Goal: Task Accomplishment & Management: Use online tool/utility

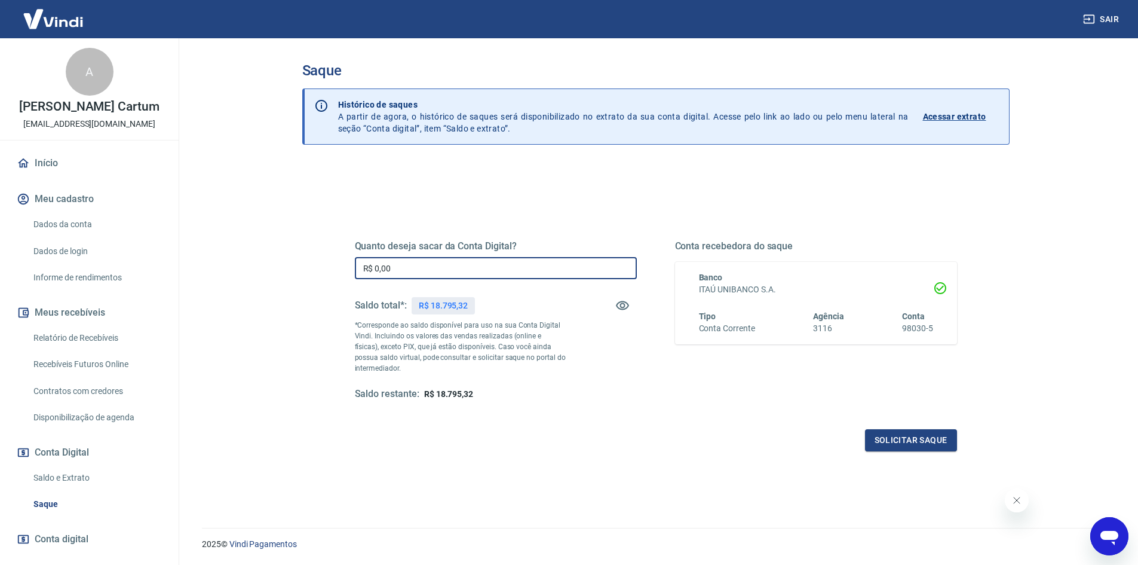
click at [411, 273] on input "R$ 0,00" at bounding box center [496, 268] width 282 height 22
type input "R$ 18.000,00"
click at [907, 433] on button "Solicitar saque" at bounding box center [911, 440] width 92 height 22
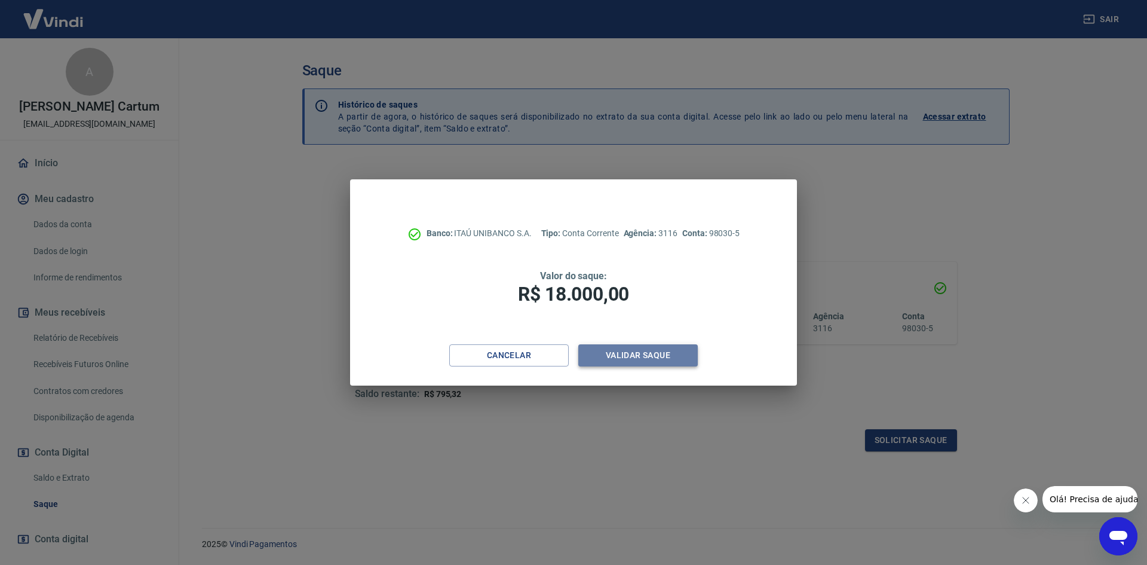
click at [614, 357] on button "Validar saque" at bounding box center [638, 355] width 120 height 22
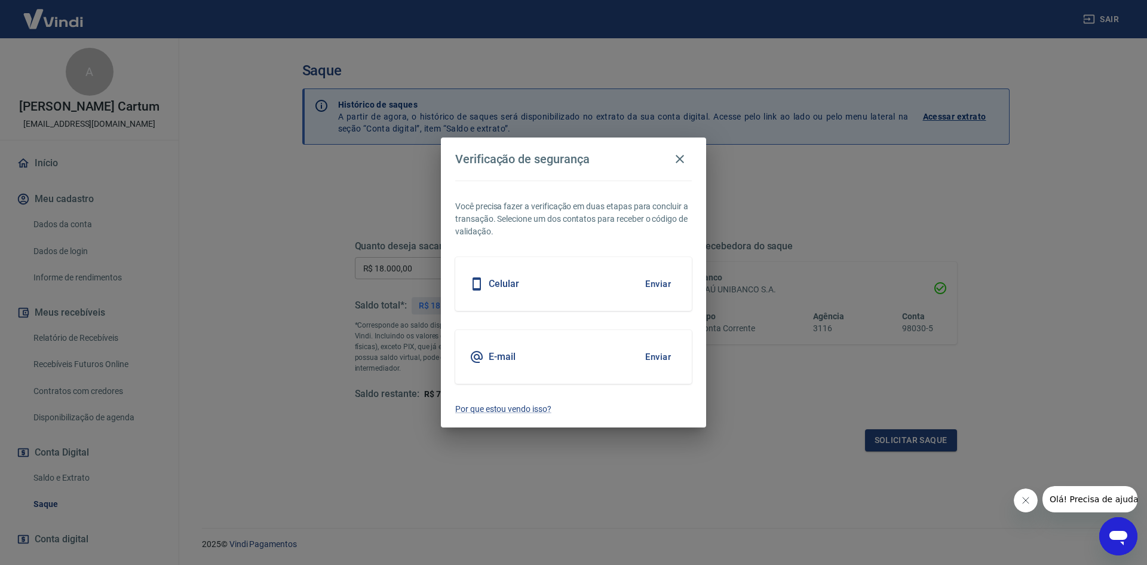
click at [652, 282] on button "Enviar" at bounding box center [658, 283] width 39 height 25
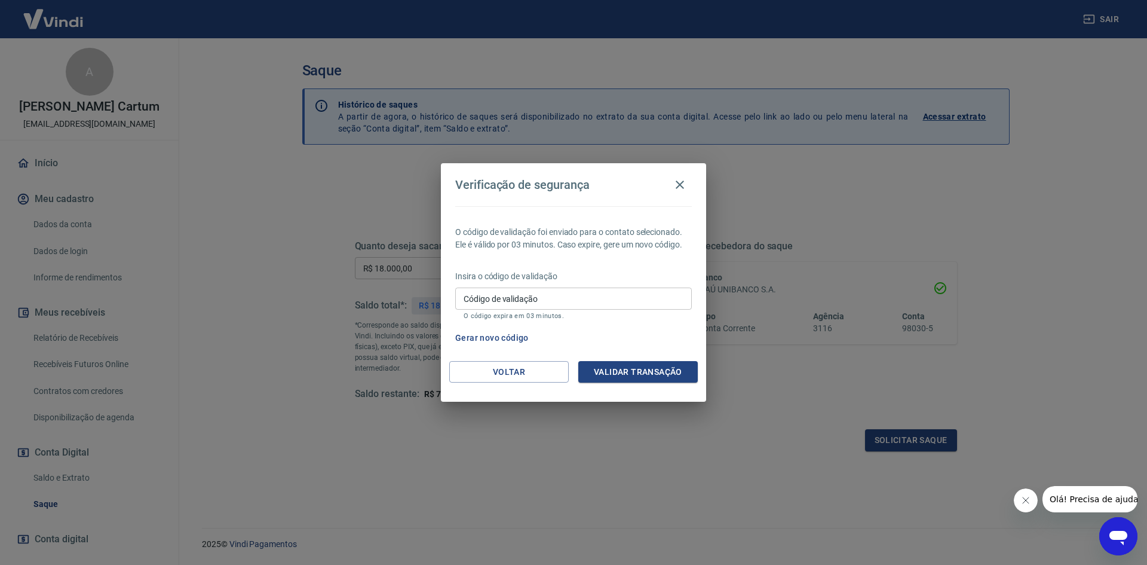
click at [542, 295] on input "Código de validação" at bounding box center [573, 298] width 237 height 22
click at [511, 261] on div "O código de validação foi enviado para o contato selecionado. Ele é válido por …" at bounding box center [573, 283] width 265 height 155
click at [497, 292] on div "Código de validação Código de validação O código expira em 03 minutos." at bounding box center [573, 303] width 237 height 32
click at [506, 242] on p "O código de validação foi enviado para o contato selecionado. Ele é válido por …" at bounding box center [573, 238] width 237 height 25
click at [492, 271] on p "Insira o código de validação" at bounding box center [573, 276] width 237 height 13
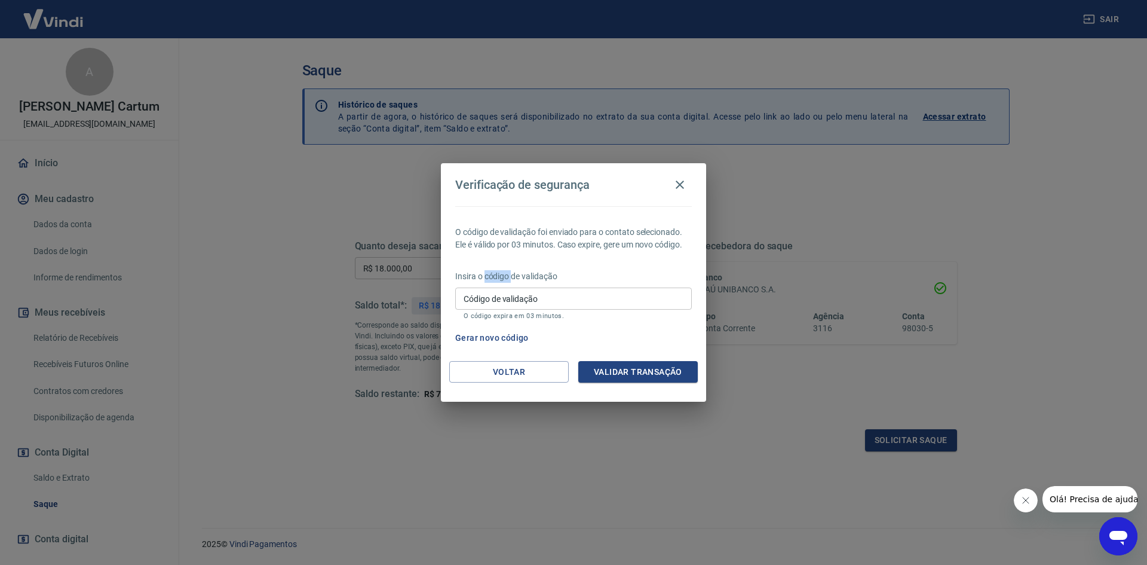
click at [492, 271] on p "Insira o código de validação" at bounding box center [573, 276] width 237 height 13
click at [543, 272] on p "Insira o código de validação" at bounding box center [573, 276] width 237 height 13
click at [498, 272] on p "Insira o código de validação" at bounding box center [573, 276] width 237 height 13
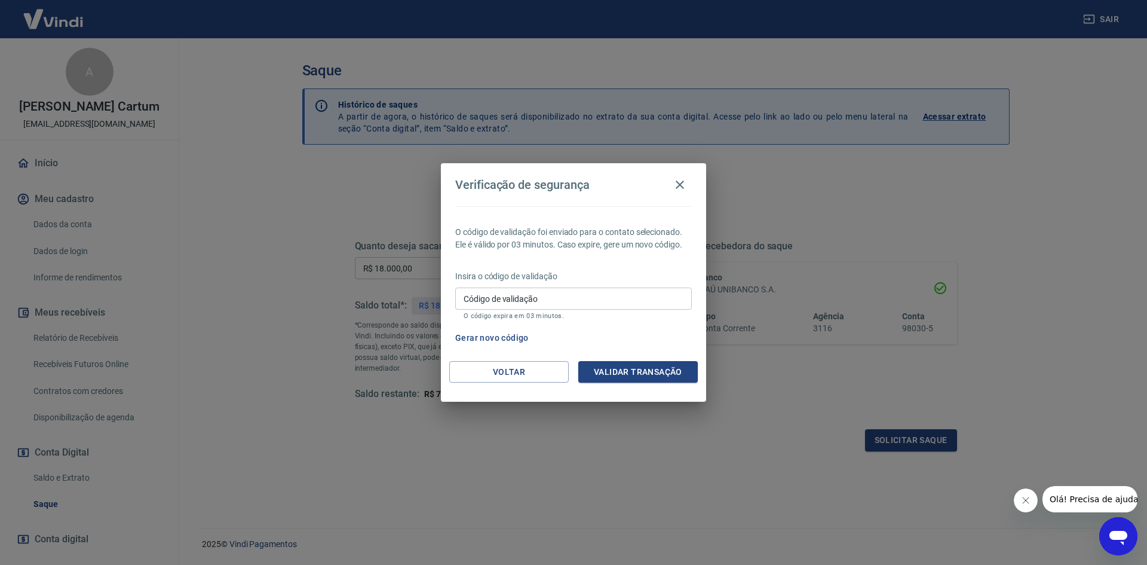
click at [518, 278] on p "Insira o código de validação" at bounding box center [573, 276] width 237 height 13
click at [529, 277] on p "Insira o código de validação" at bounding box center [573, 276] width 237 height 13
click at [509, 287] on div "Código de validação Código de validação O código expira em 03 minutos." at bounding box center [573, 303] width 237 height 32
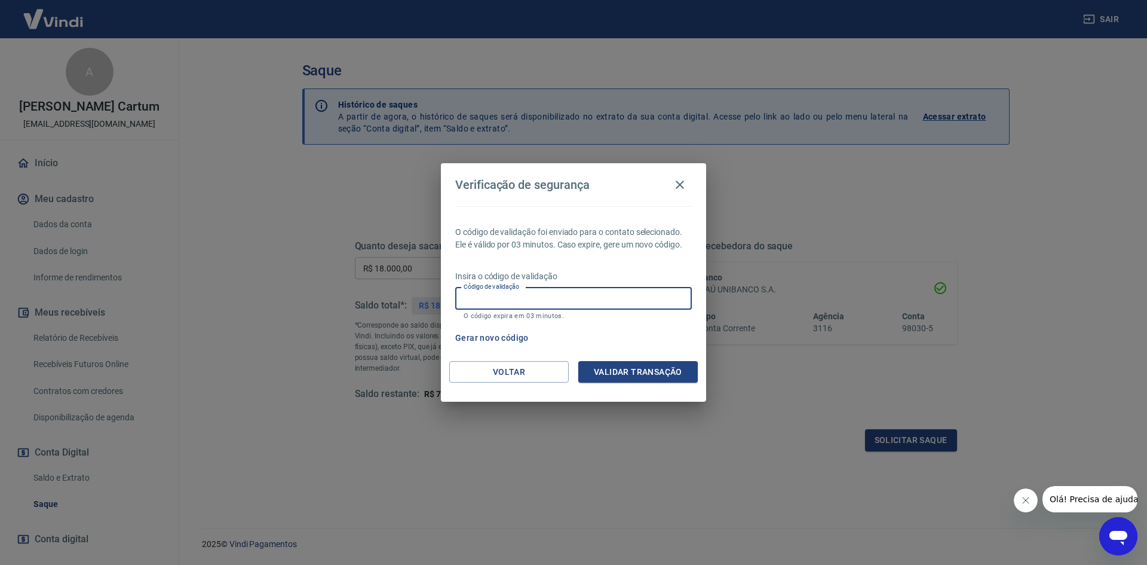
click at [528, 275] on p "Insira o código de validação" at bounding box center [573, 276] width 237 height 13
click at [531, 275] on p "Insira o código de validação" at bounding box center [573, 276] width 237 height 13
click at [518, 289] on div "Código de validação Código de validação O código expira em 03 minutos." at bounding box center [573, 303] width 237 height 32
click at [560, 265] on div "O código de validação foi enviado para o contato selecionado. Ele é válido por …" at bounding box center [573, 283] width 265 height 155
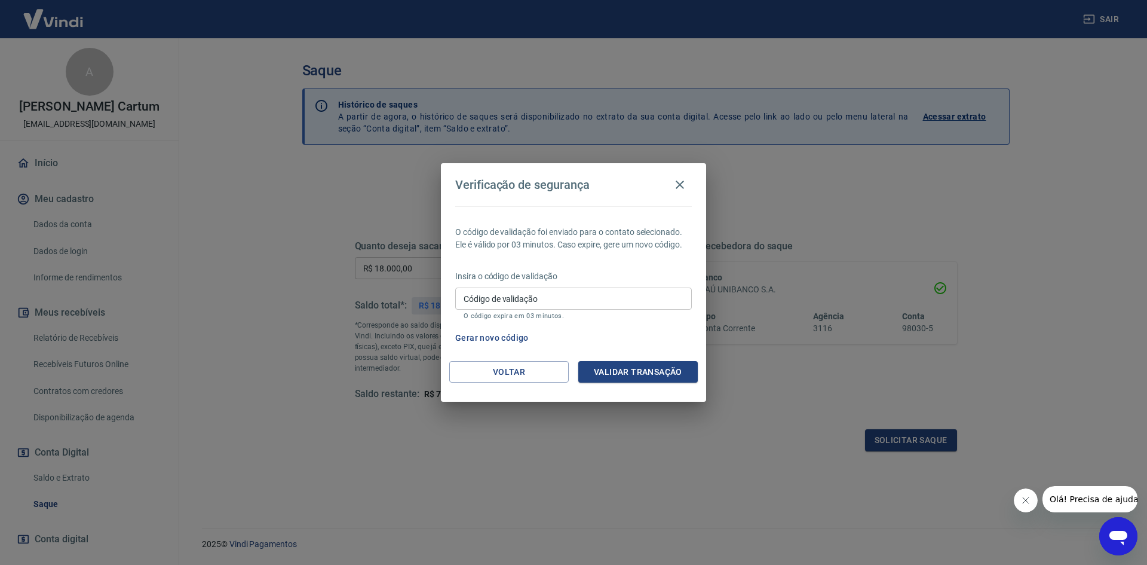
click at [523, 280] on p "Insira o código de validação" at bounding box center [573, 276] width 237 height 13
drag, startPoint x: 523, startPoint y: 311, endPoint x: 518, endPoint y: 307, distance: 6.8
click at [522, 311] on div "Código de validação Código de validação O código expira em 03 minutos." at bounding box center [573, 303] width 237 height 32
click at [516, 299] on input "Código de validação" at bounding box center [573, 298] width 237 height 22
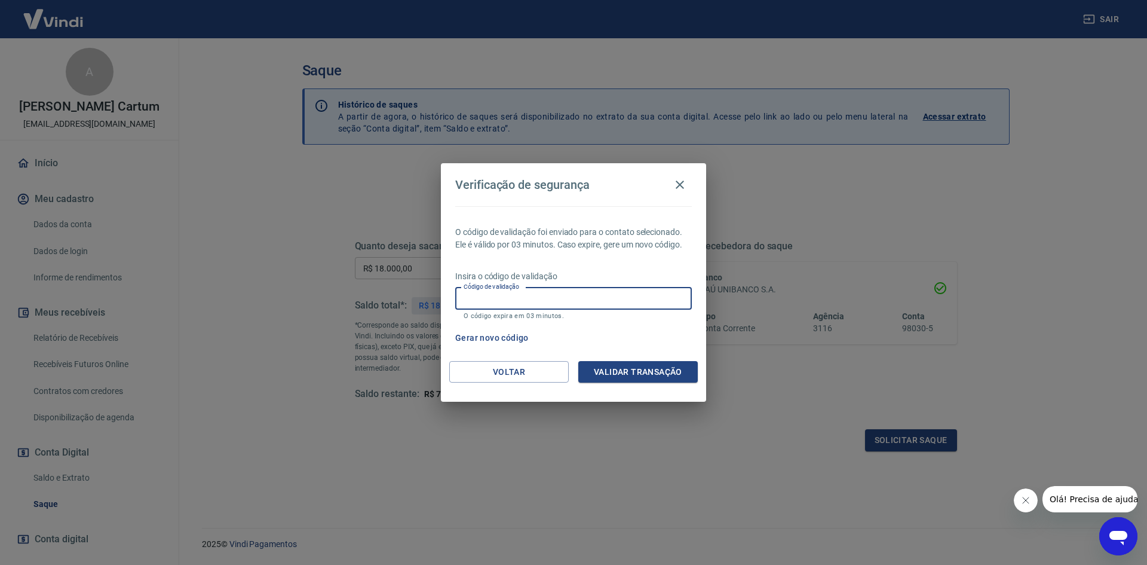
click at [644, 273] on p "Insira o código de validação" at bounding box center [573, 276] width 237 height 13
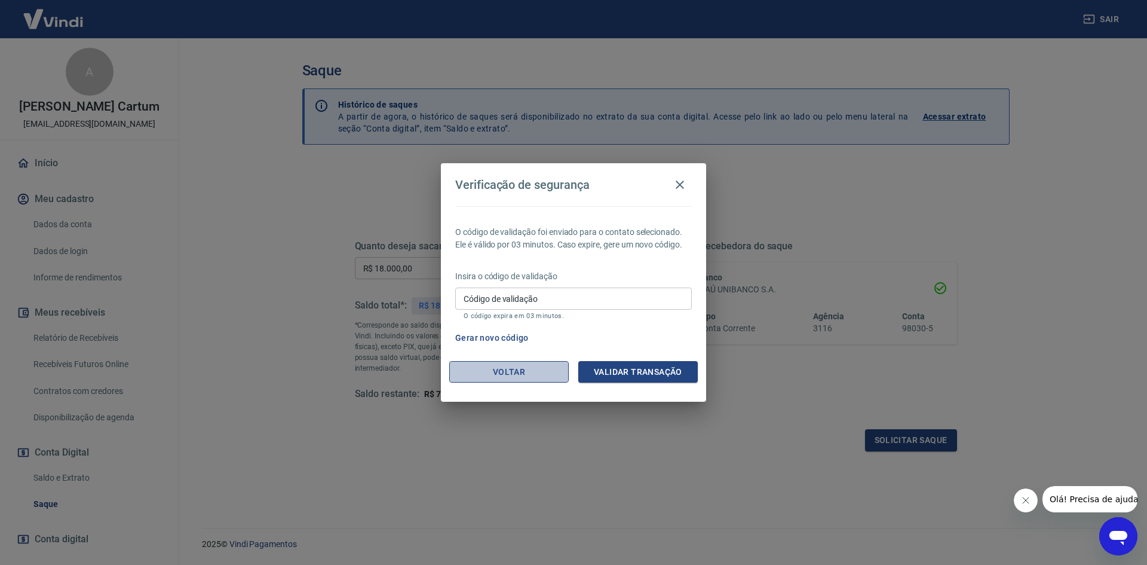
click at [501, 364] on button "Voltar" at bounding box center [509, 372] width 120 height 22
